Goal: Task Accomplishment & Management: Manage account settings

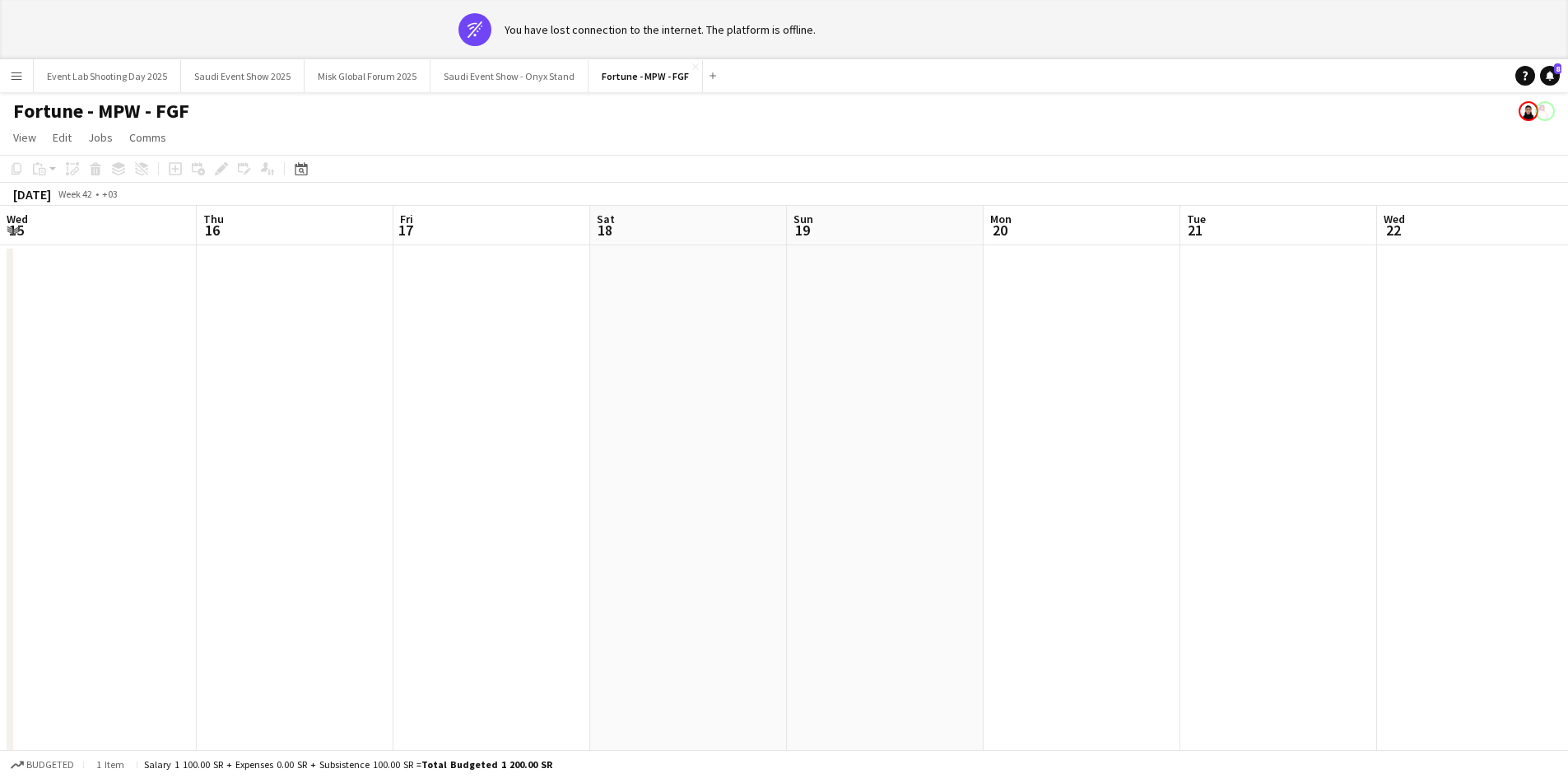
scroll to position [0, 559]
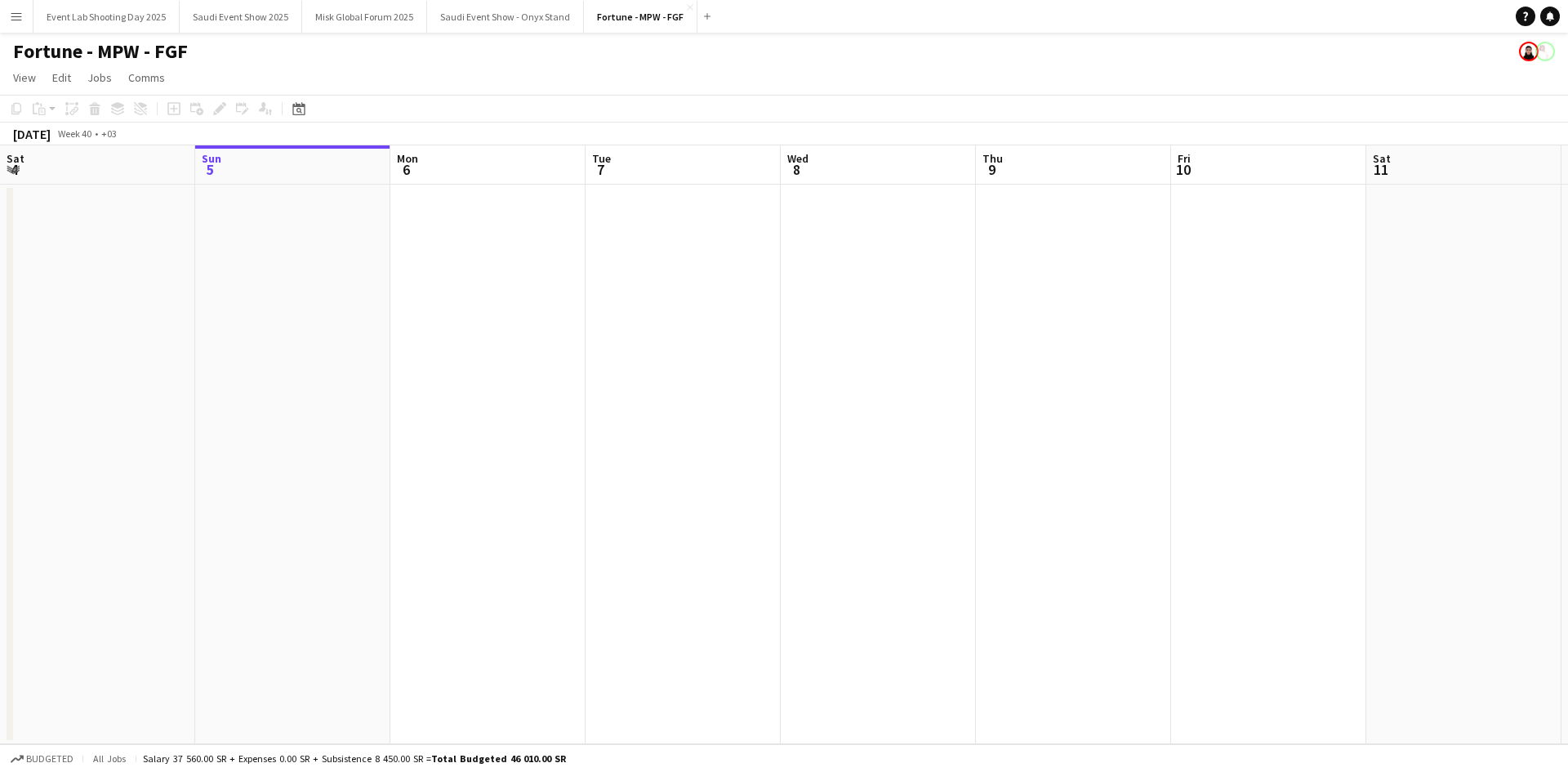
click at [17, 30] on button "Menu" at bounding box center [16, 16] width 33 height 33
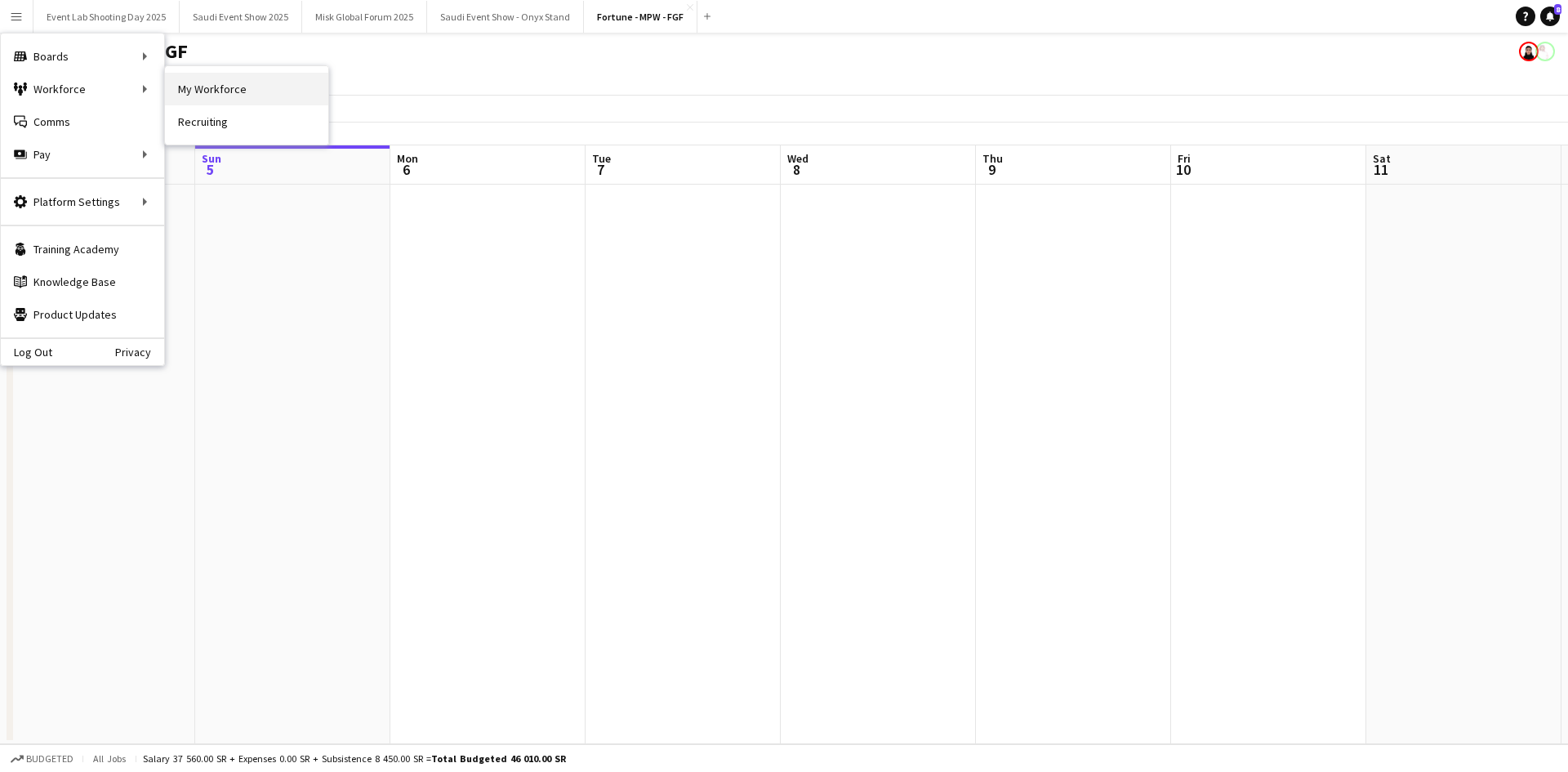
click at [183, 78] on link "My Workforce" at bounding box center [247, 88] width 164 height 33
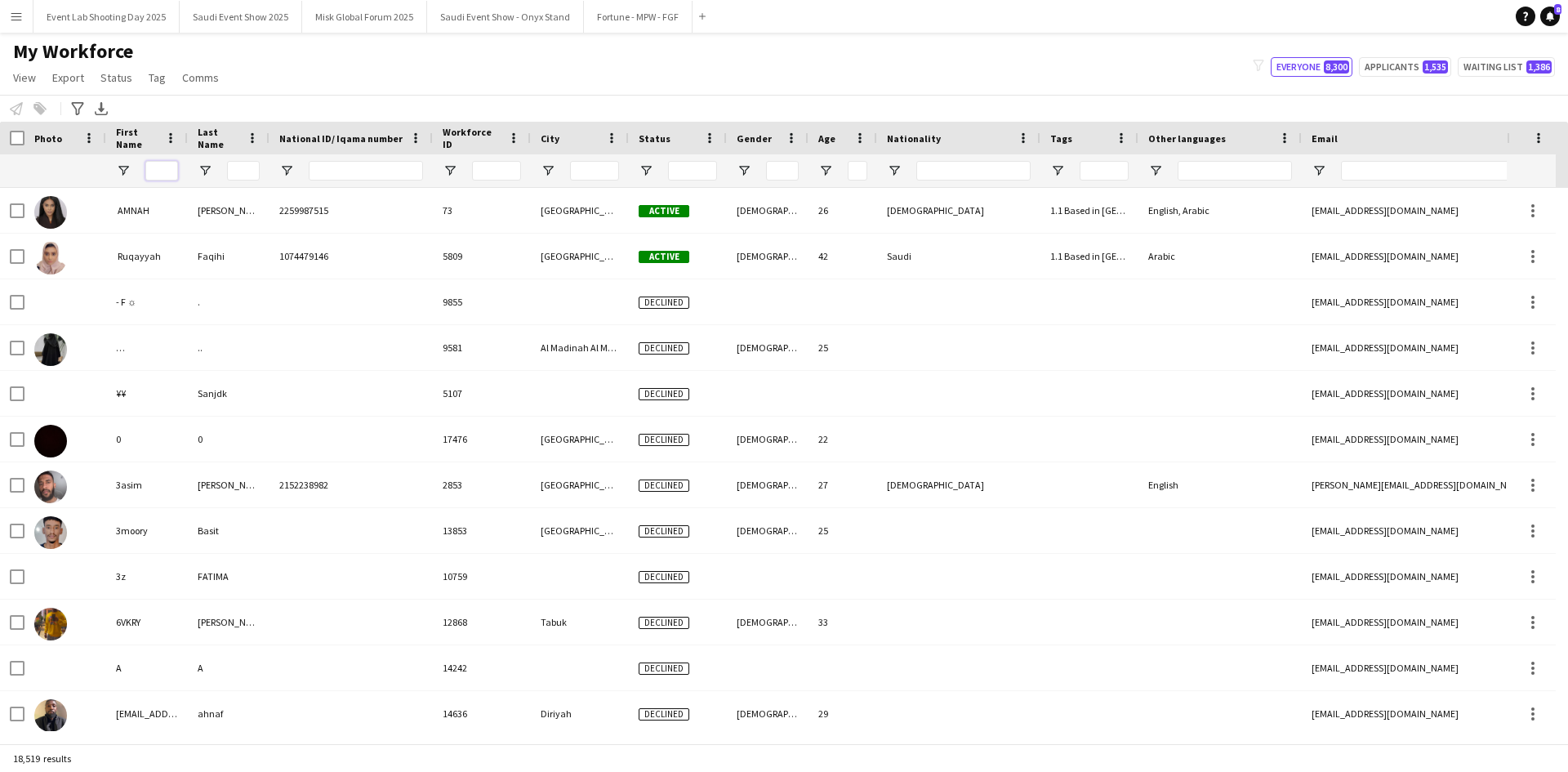
click at [160, 173] on input "First Name Filter Input" at bounding box center [162, 170] width 33 height 20
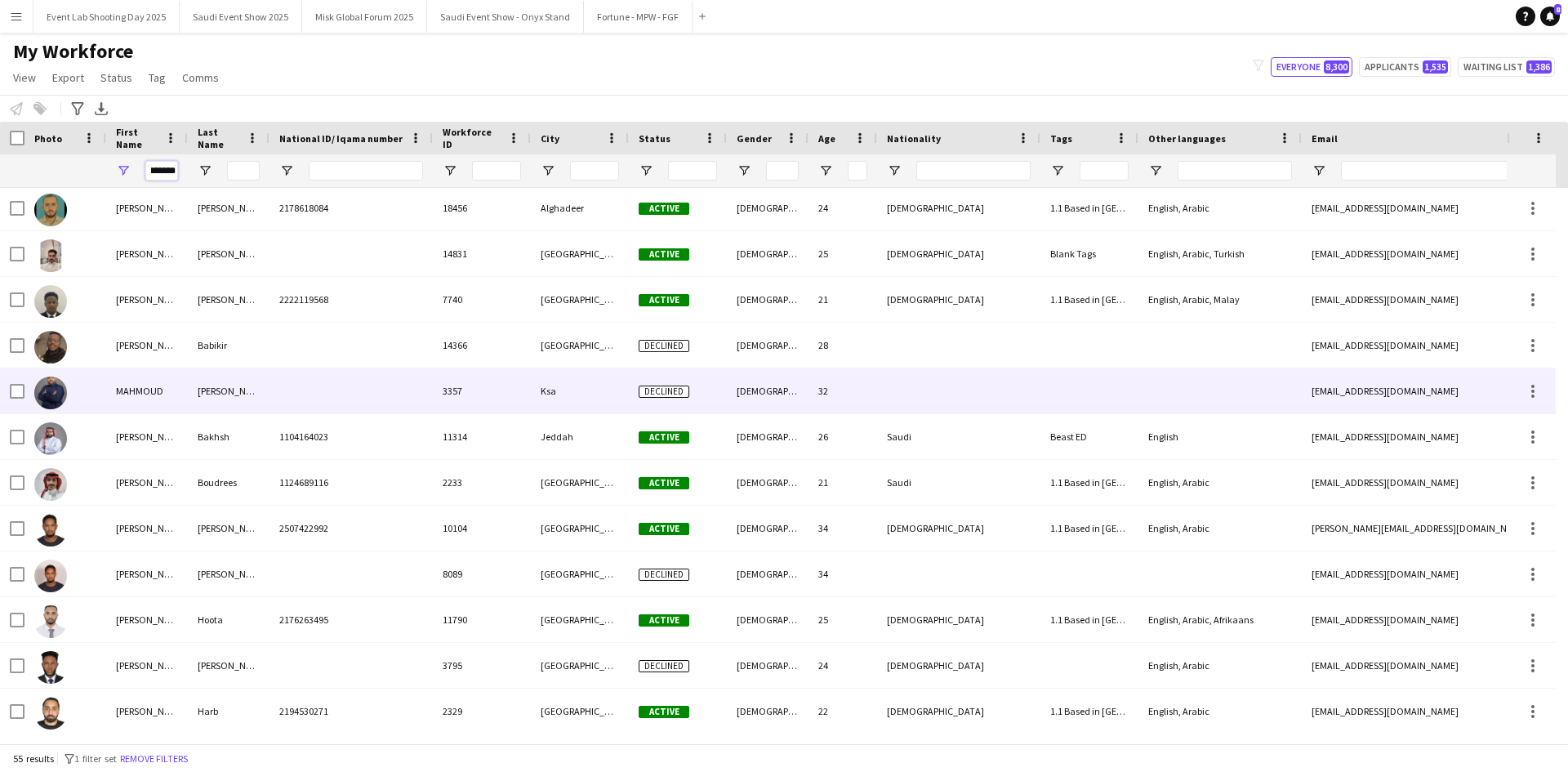
scroll to position [872, 0]
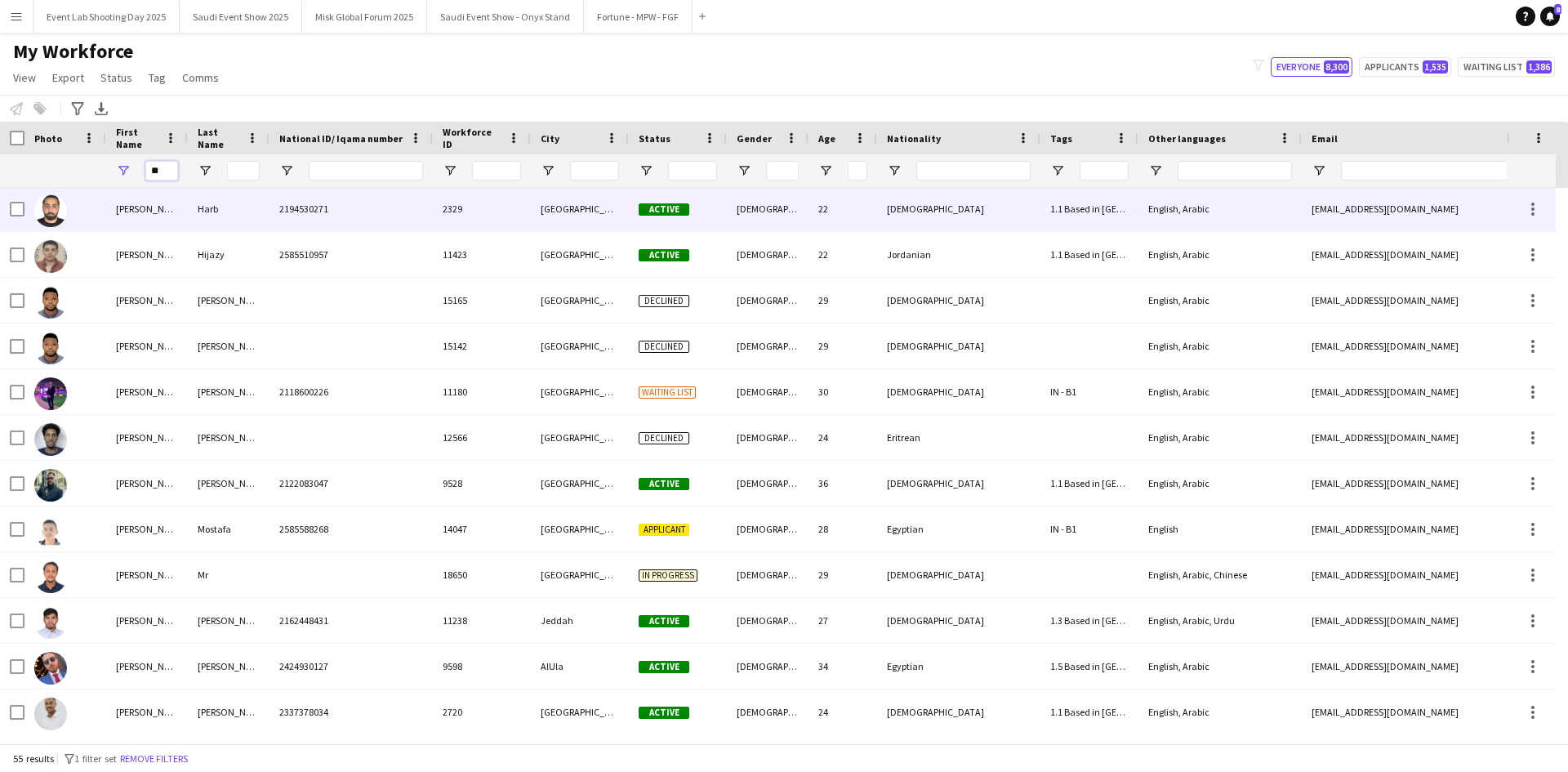
type input "*"
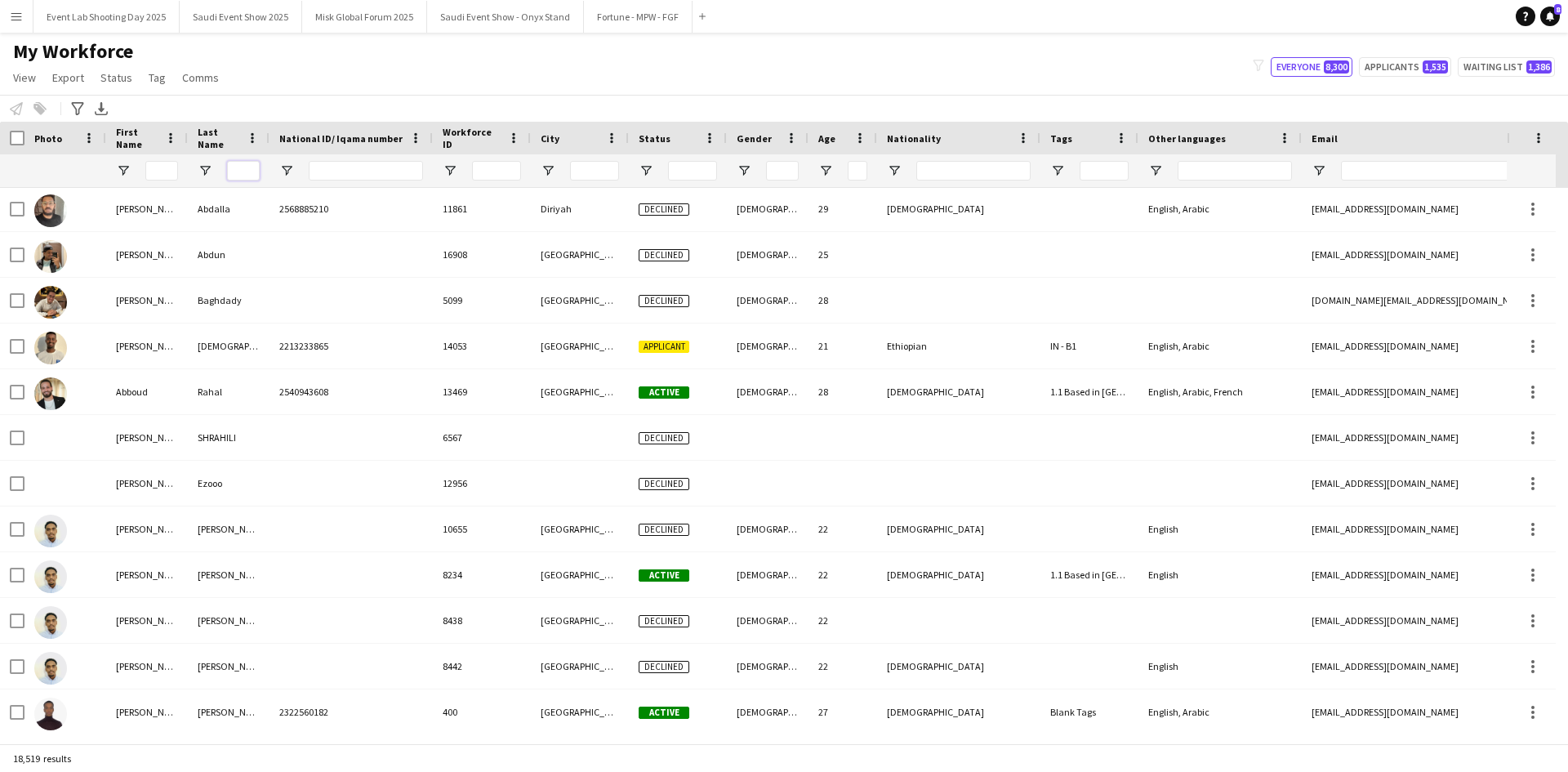
click at [240, 171] on input "Last Name Filter Input" at bounding box center [243, 170] width 33 height 20
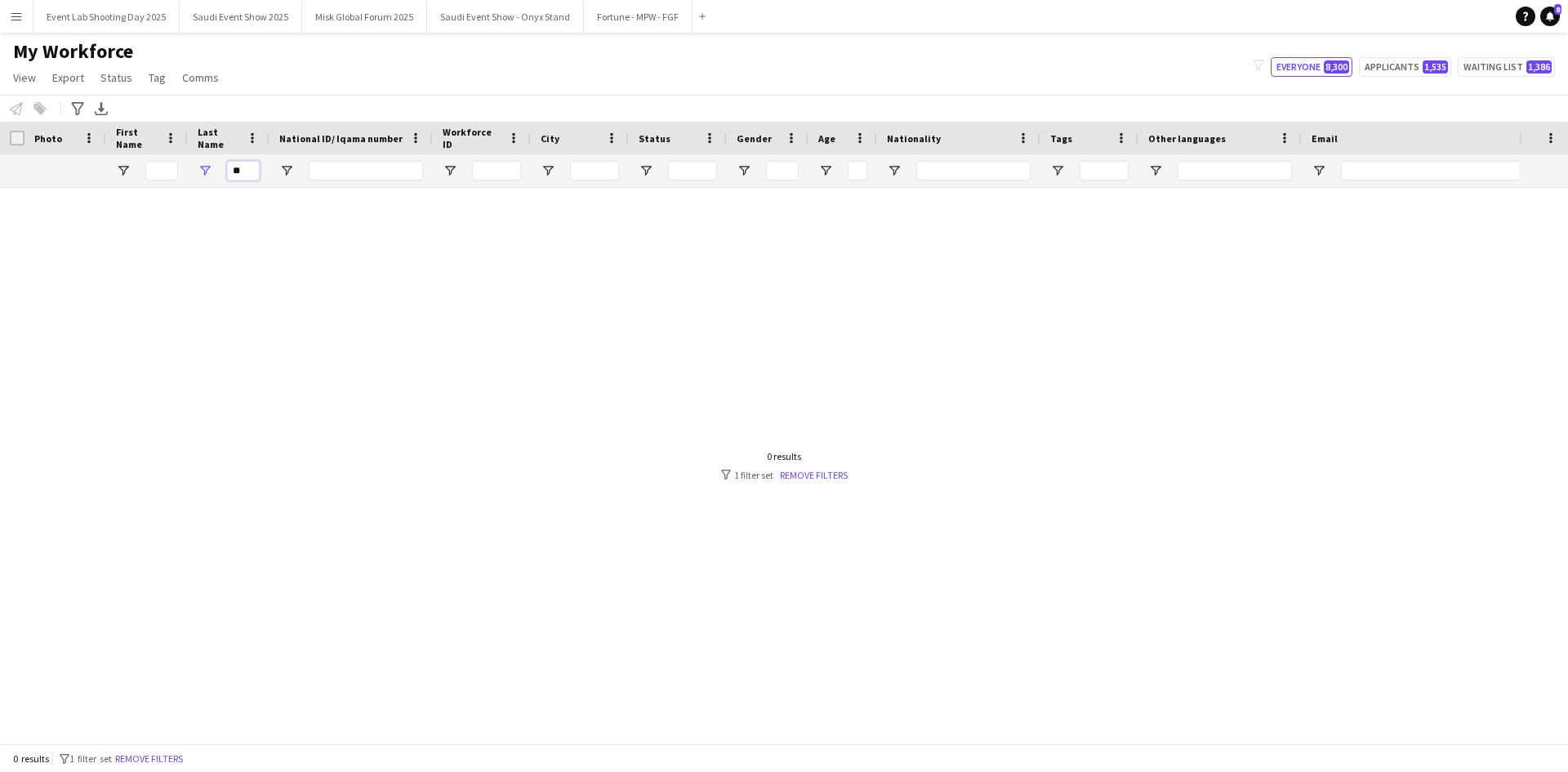
type input "*"
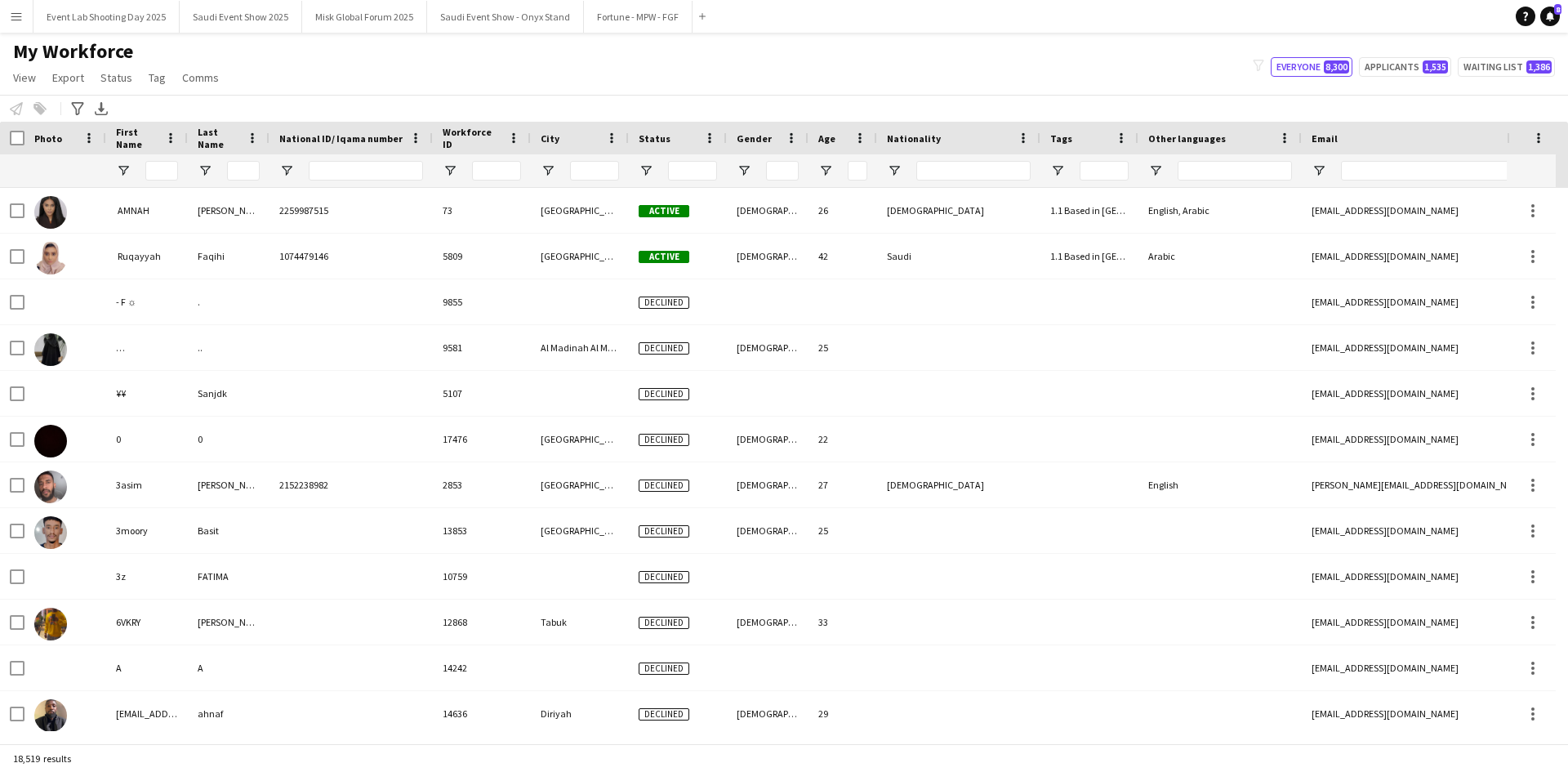
click at [486, 88] on div "My Workforce View Views Default view [PERSON_NAME] [PERSON_NAME] [PERSON_NAME] …" at bounding box center [784, 67] width 1568 height 55
click at [241, 163] on input "Last Name Filter Input" at bounding box center [243, 170] width 33 height 20
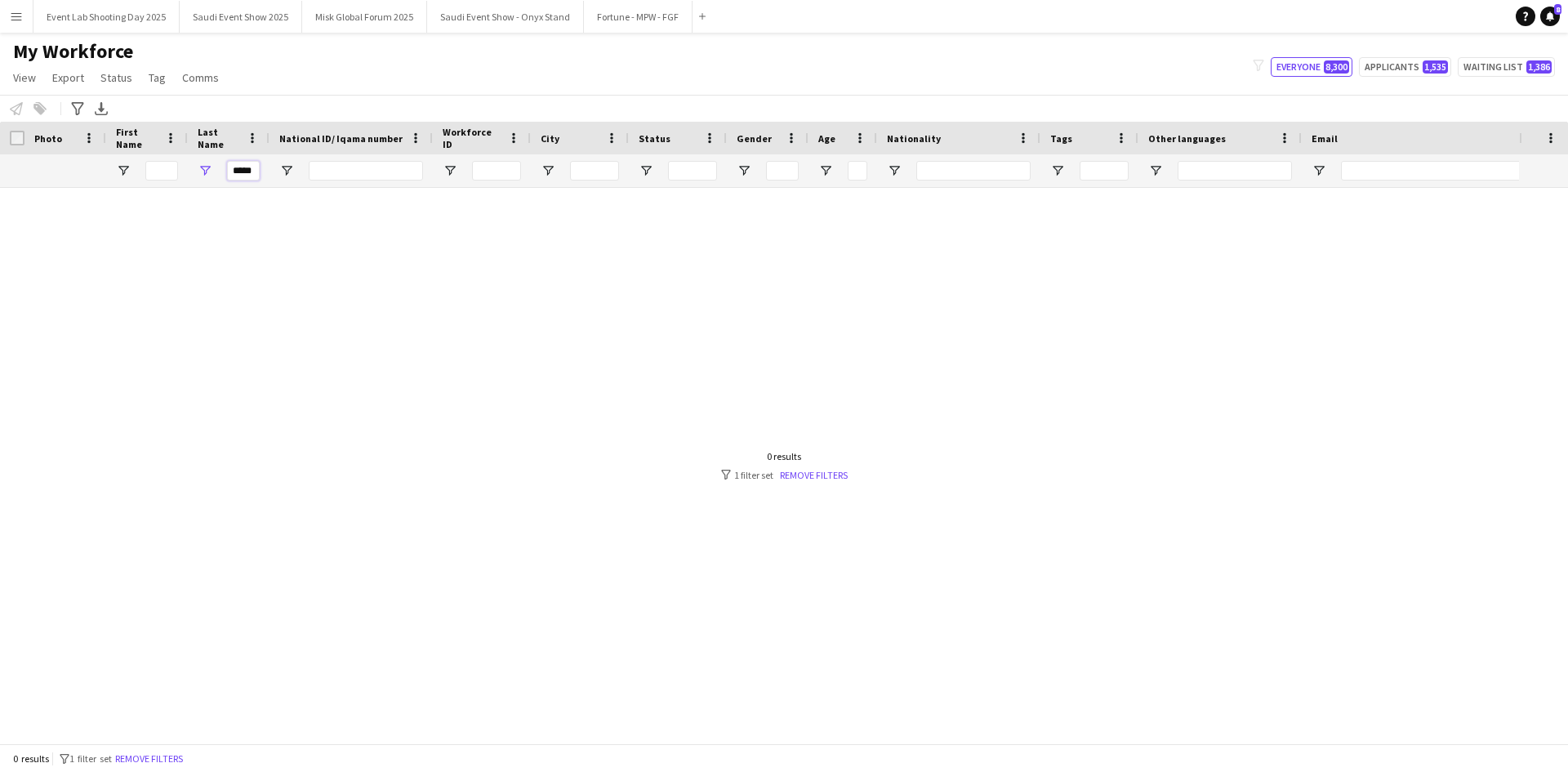
scroll to position [0, 0]
type input "*"
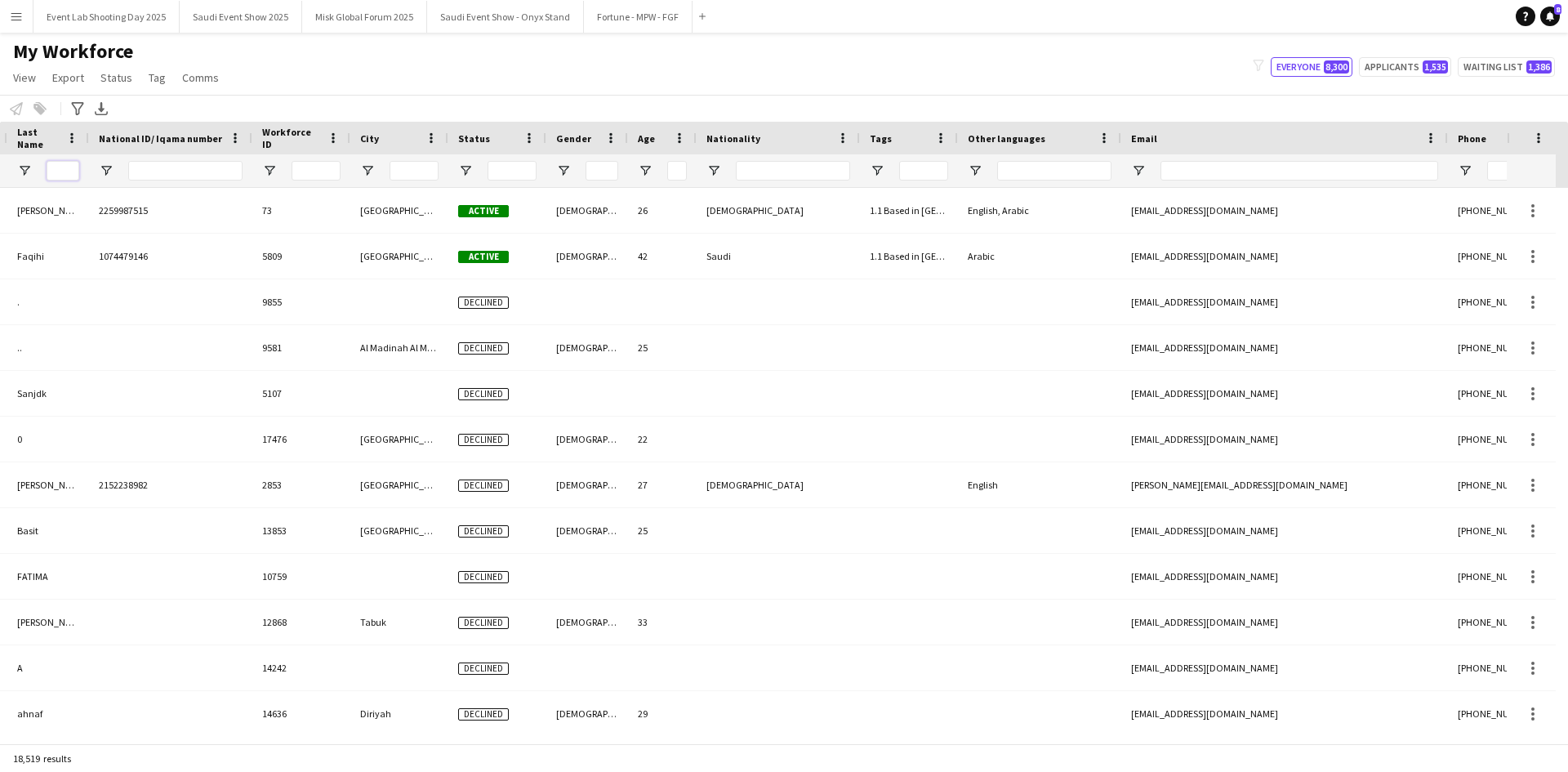
scroll to position [0, 181]
click at [1200, 176] on input "Email Filter Input" at bounding box center [1298, 170] width 277 height 20
paste input "**********"
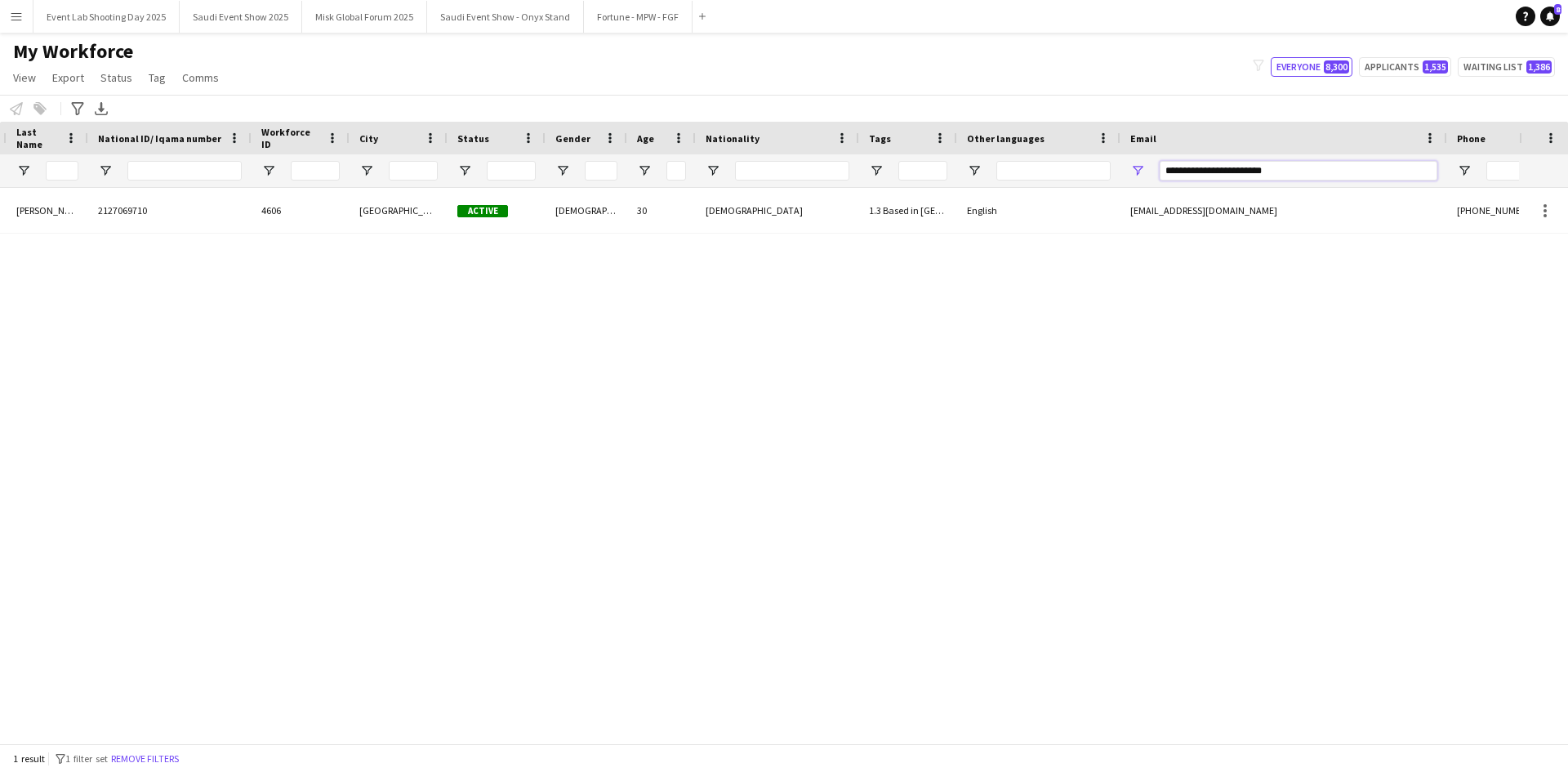
scroll to position [0, 0]
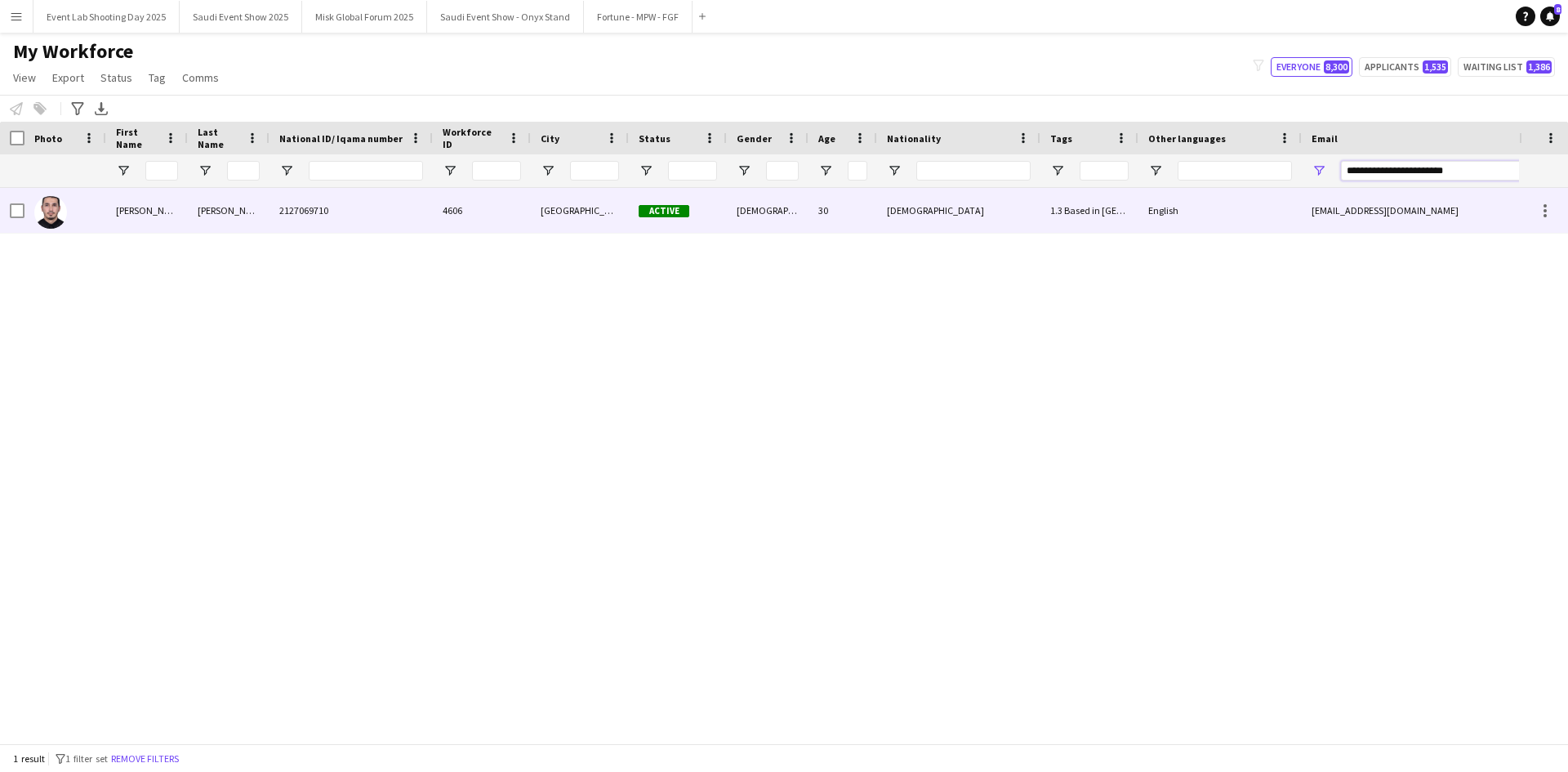
type input "**********"
click at [174, 207] on div "[PERSON_NAME]" at bounding box center [147, 211] width 82 height 45
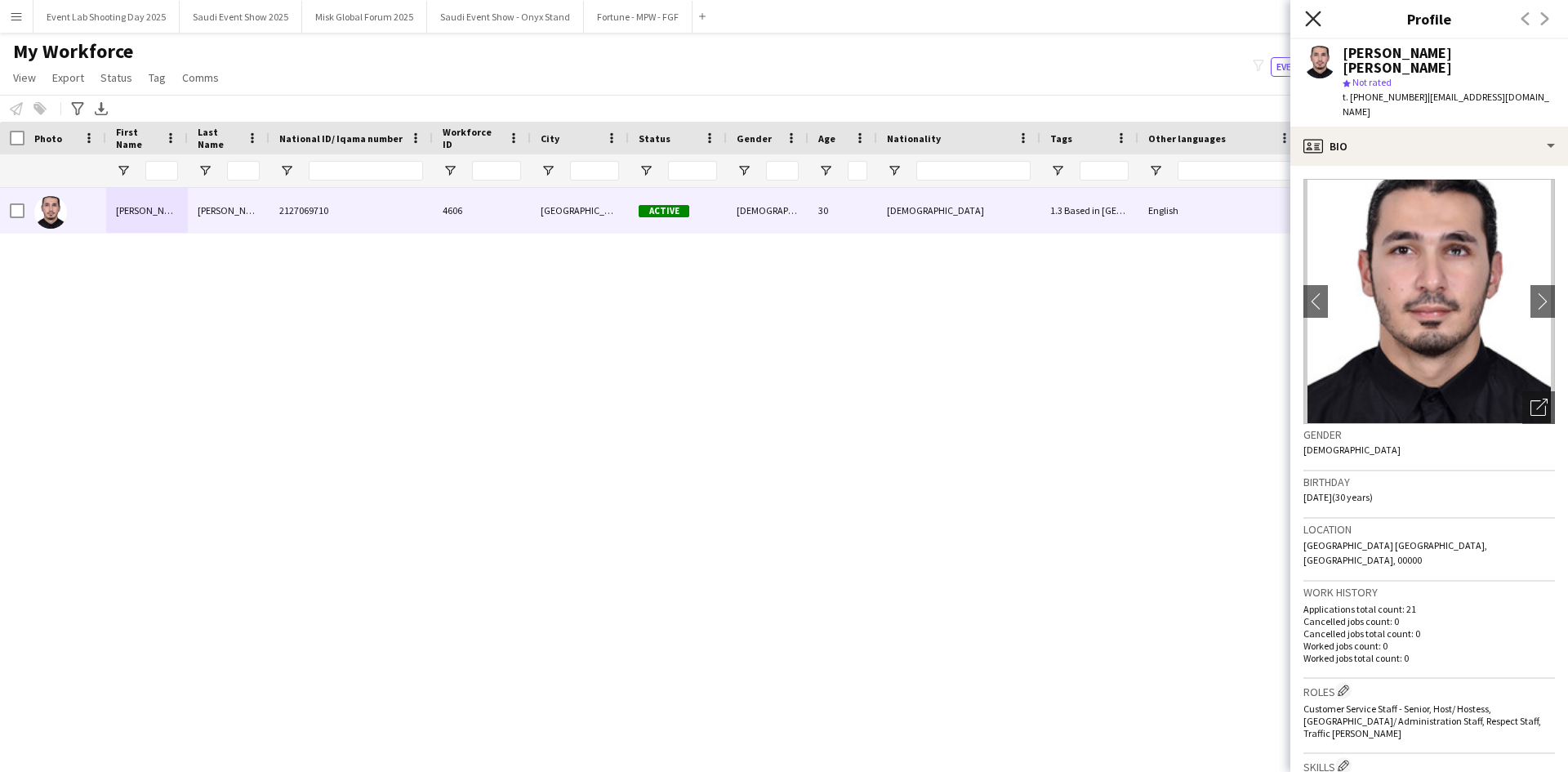
click at [1309, 14] on icon at bounding box center [1313, 18] width 16 height 16
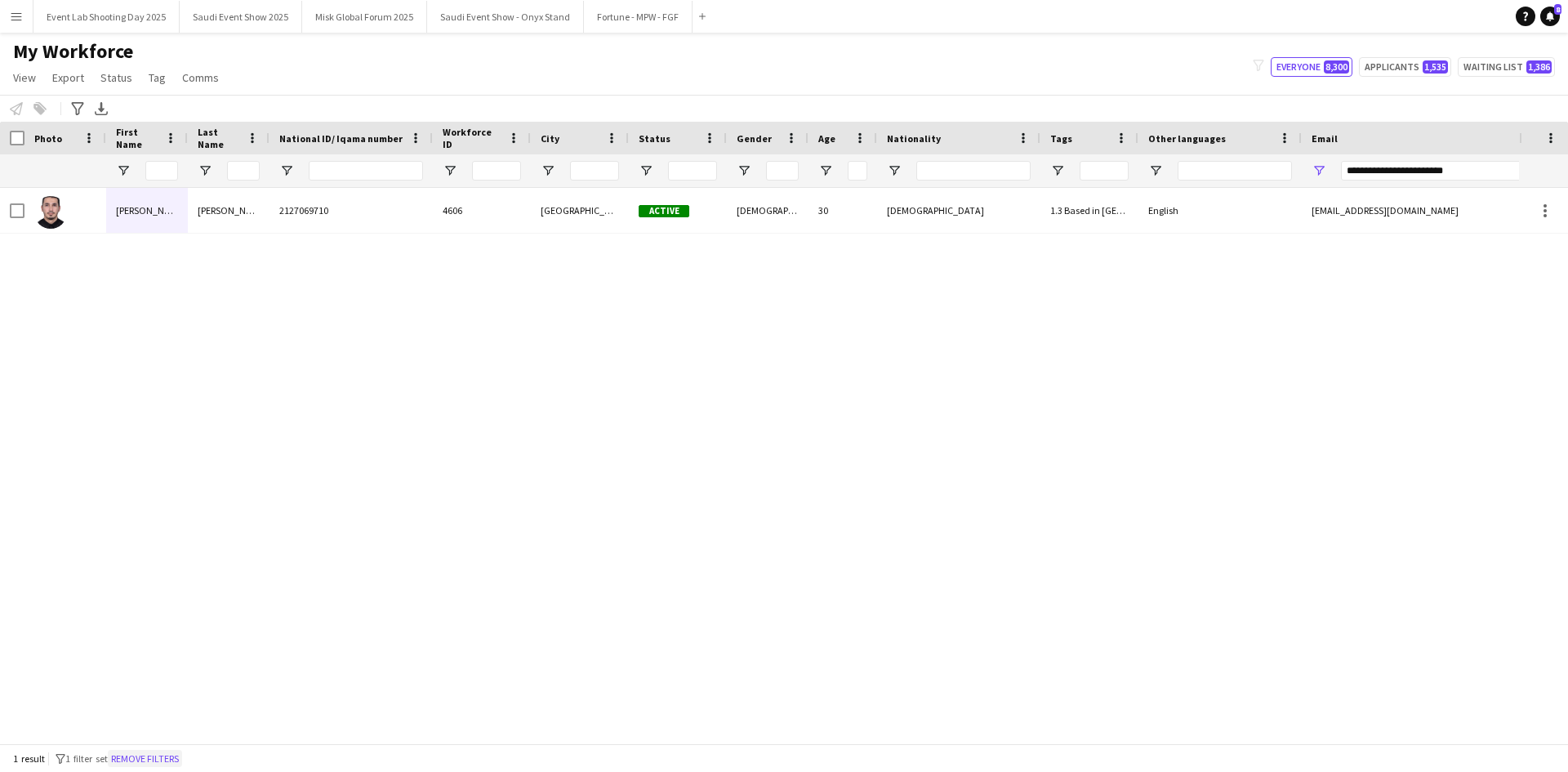
click at [139, 750] on button "Remove filters" at bounding box center [145, 759] width 74 height 18
